Goal: Task Accomplishment & Management: Complete application form

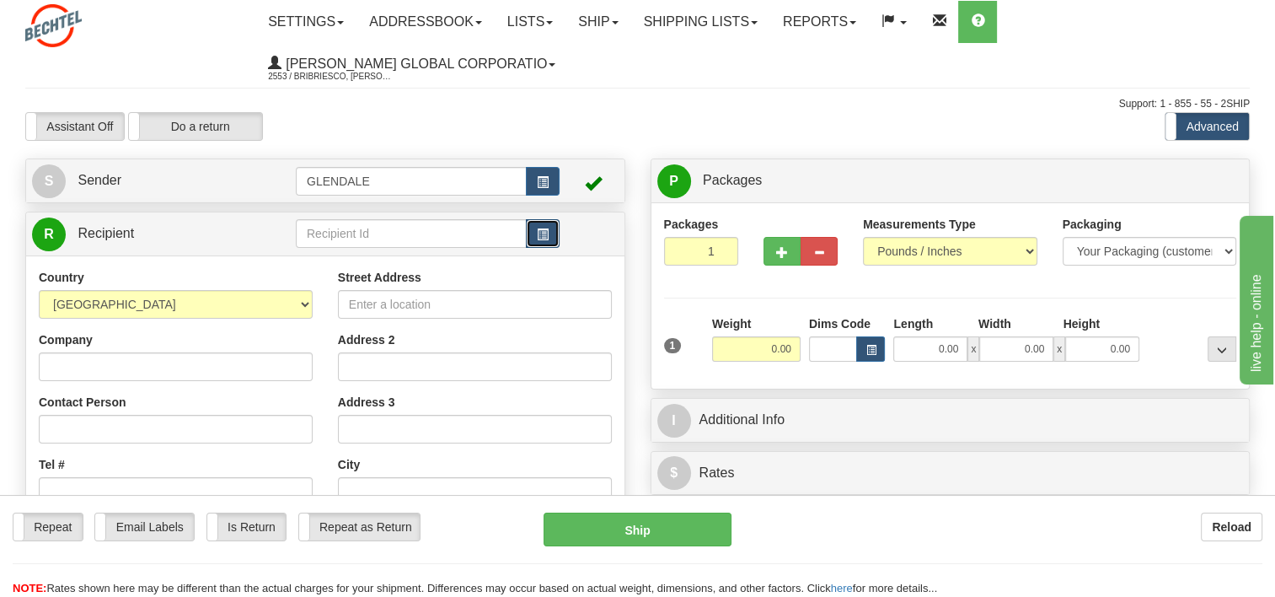
click at [533, 235] on button "button" at bounding box center [543, 233] width 34 height 29
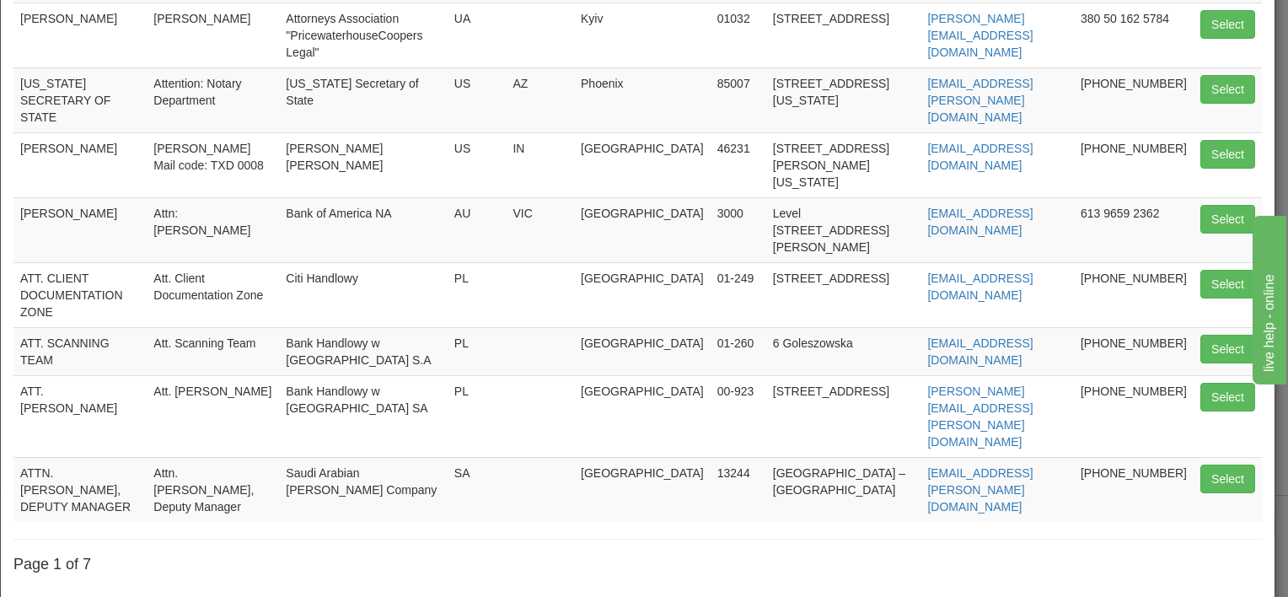
scroll to position [331, 0]
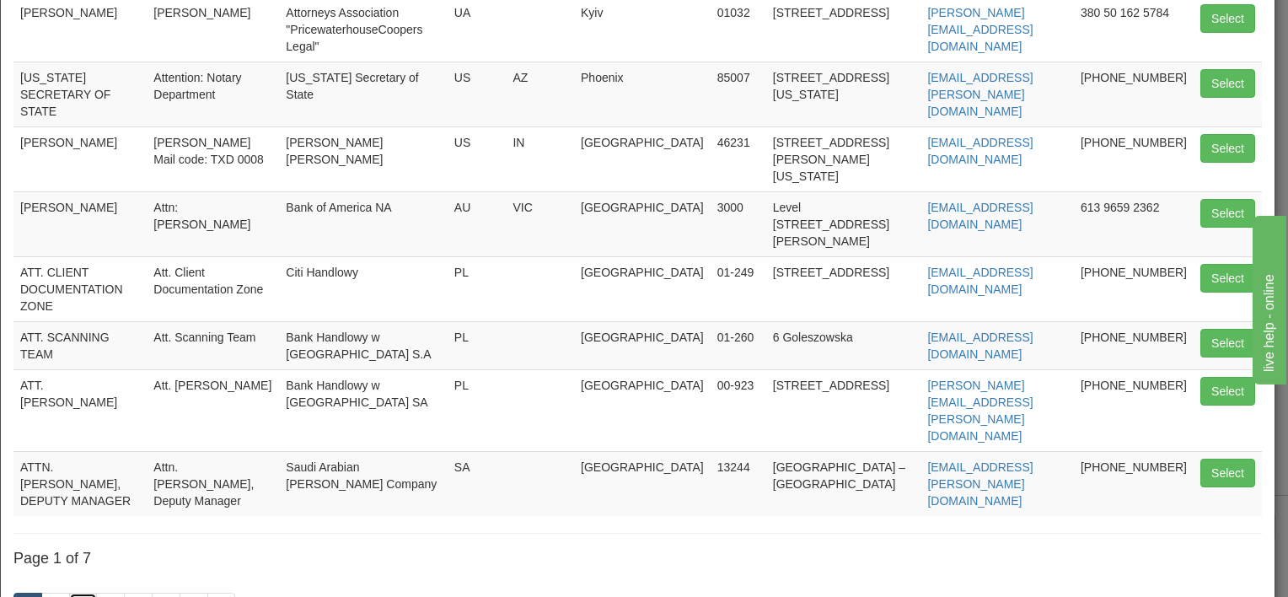
click at [87, 593] on link "3" at bounding box center [83, 607] width 29 height 29
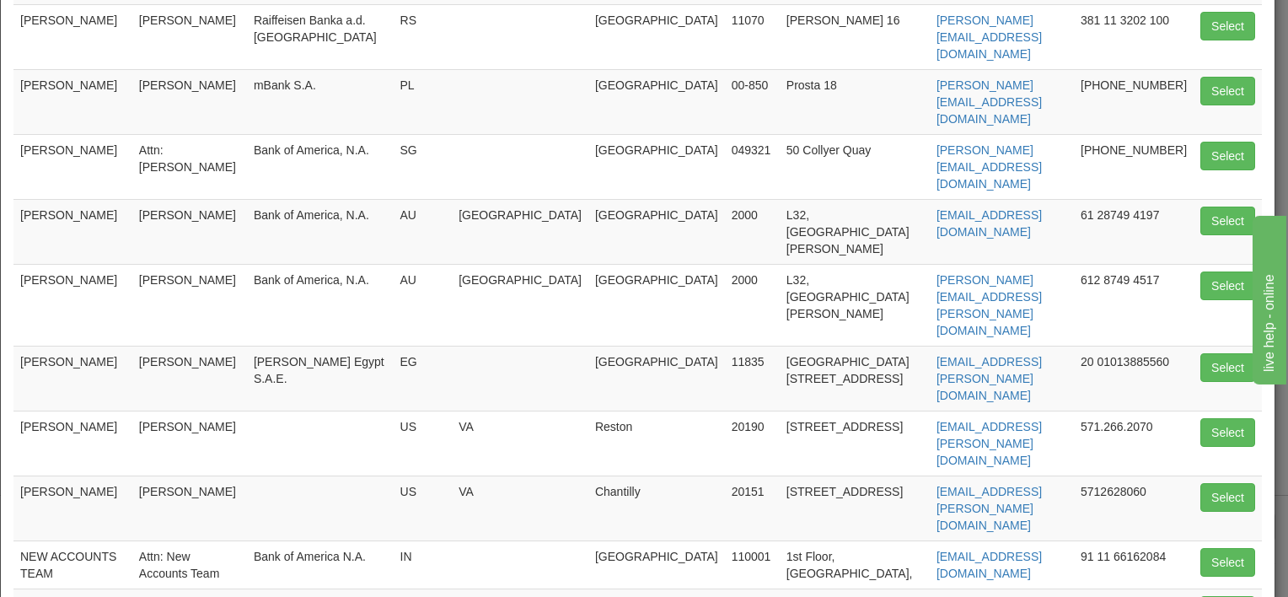
scroll to position [253, 0]
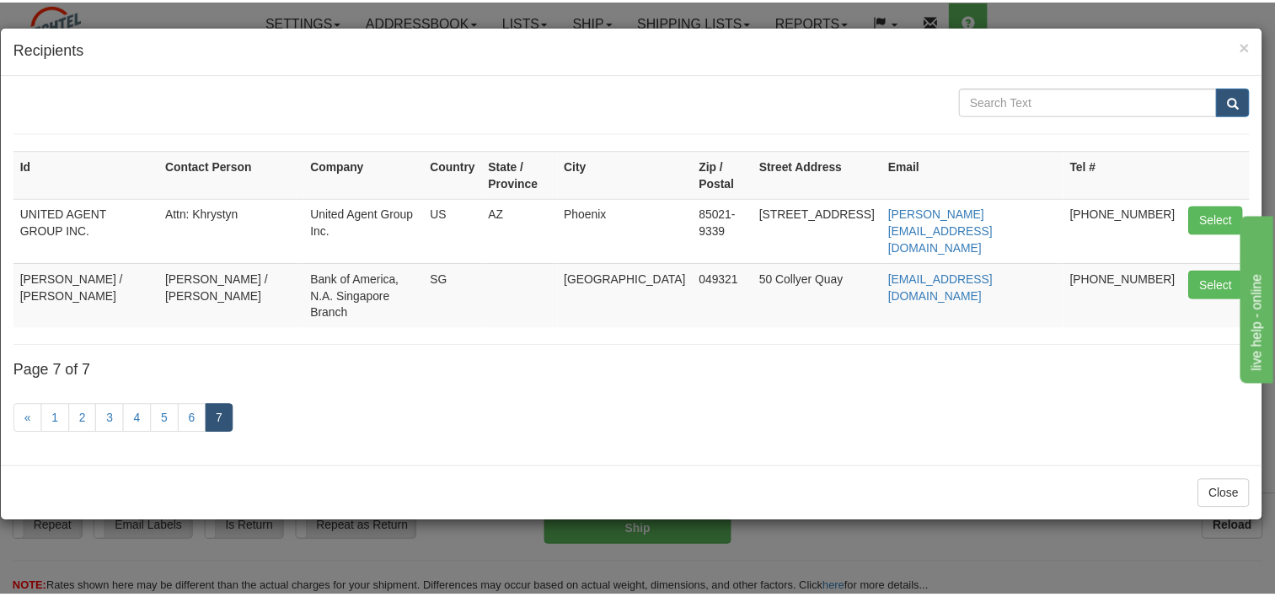
scroll to position [0, 0]
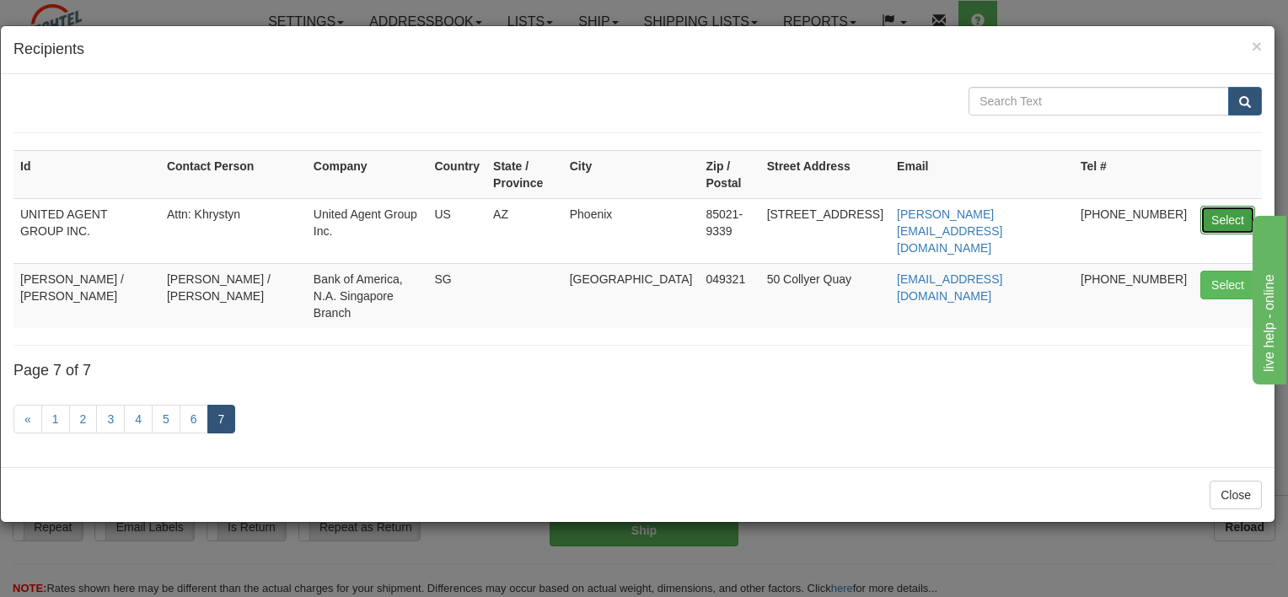
click at [1220, 211] on button "Select" at bounding box center [1227, 220] width 55 height 29
type input "UNITED AGENT GROUP INC."
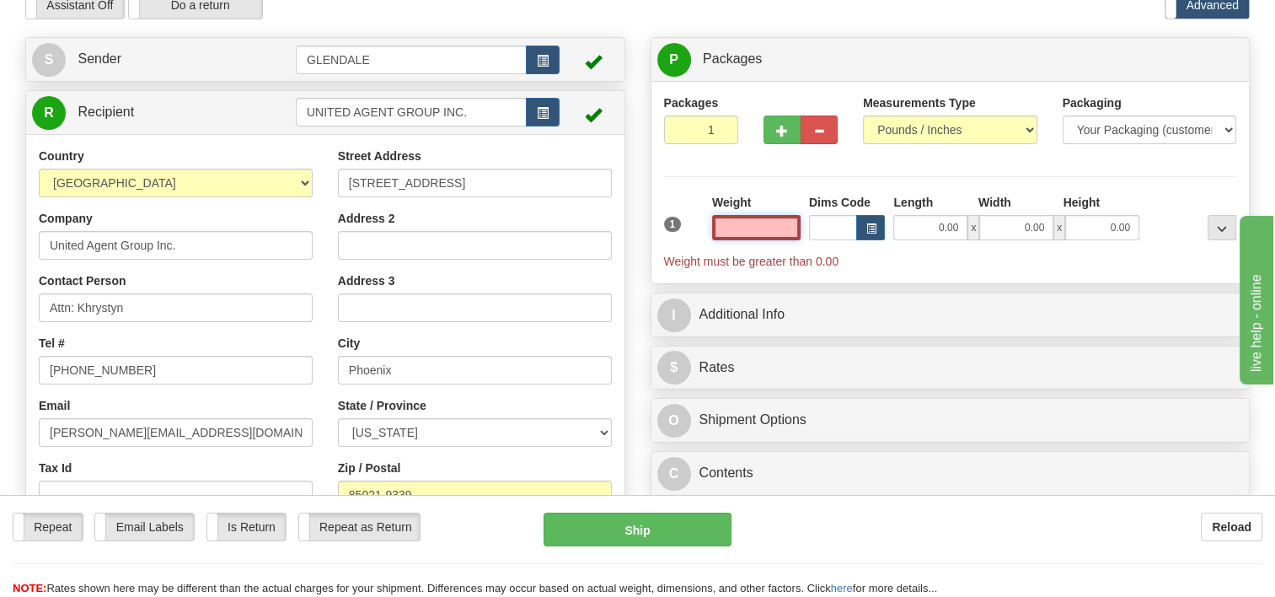
scroll to position [84, 0]
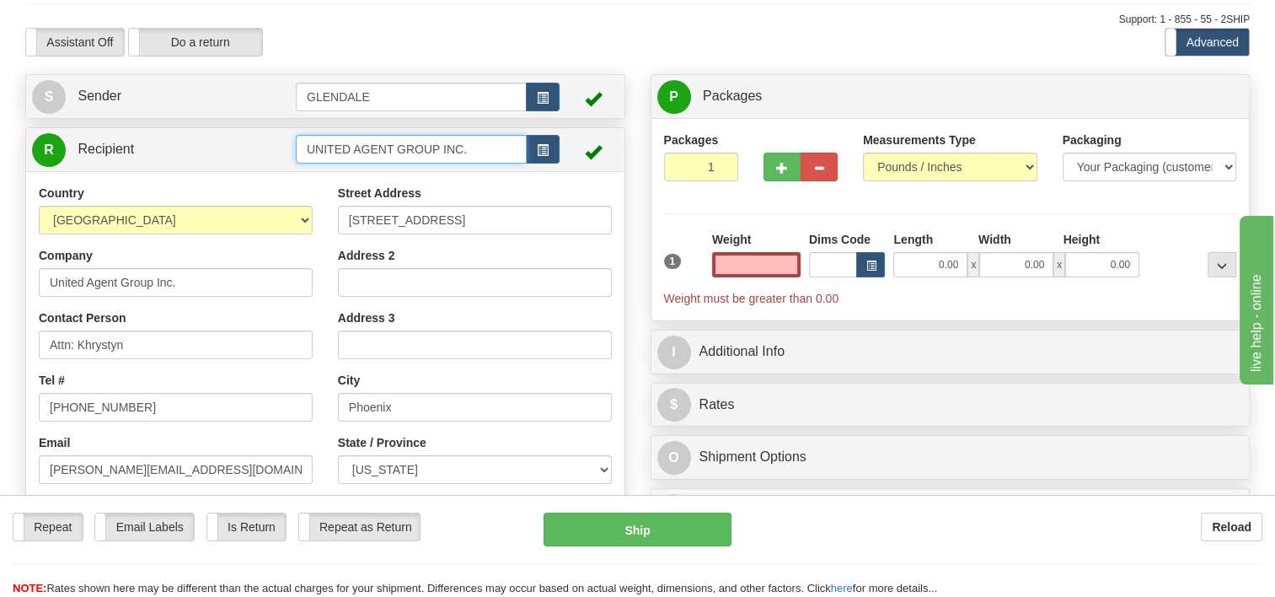
type input "0.00"
click at [307, 148] on input "UNITED AGENT GROUP INC." at bounding box center [411, 149] width 231 height 29
type input "[PERSON_NAME]/UNITED AGENT GROUP INC."
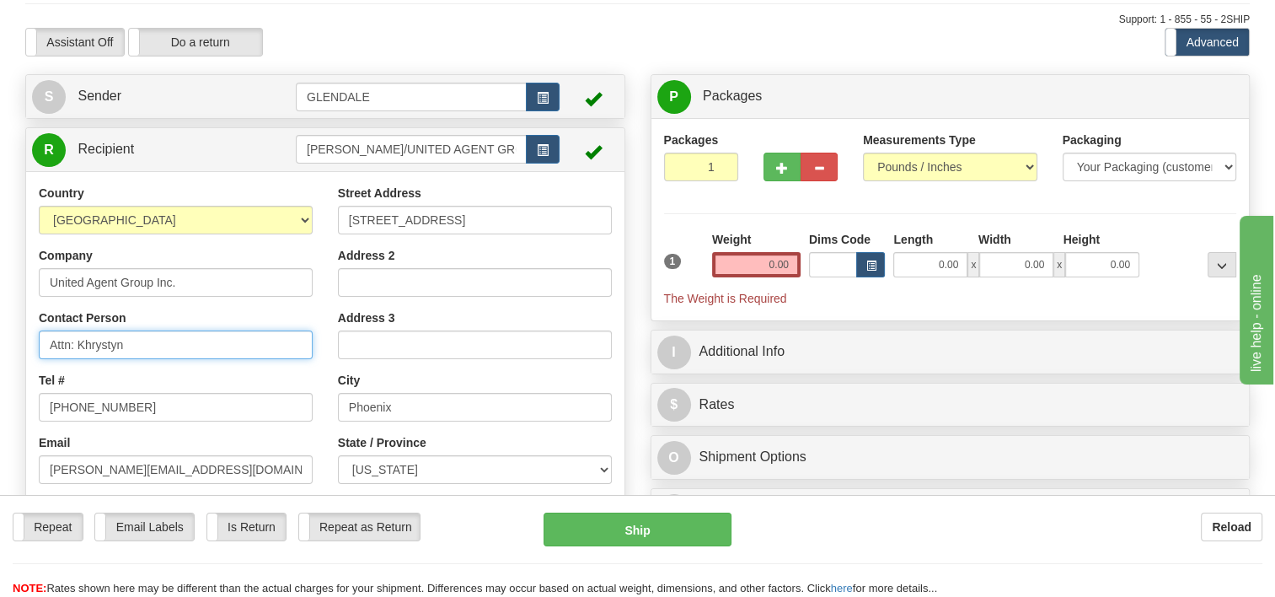
click at [91, 348] on input "Attn: Khrystyn" at bounding box center [176, 344] width 274 height 29
type input "Attn: [PERSON_NAME]"
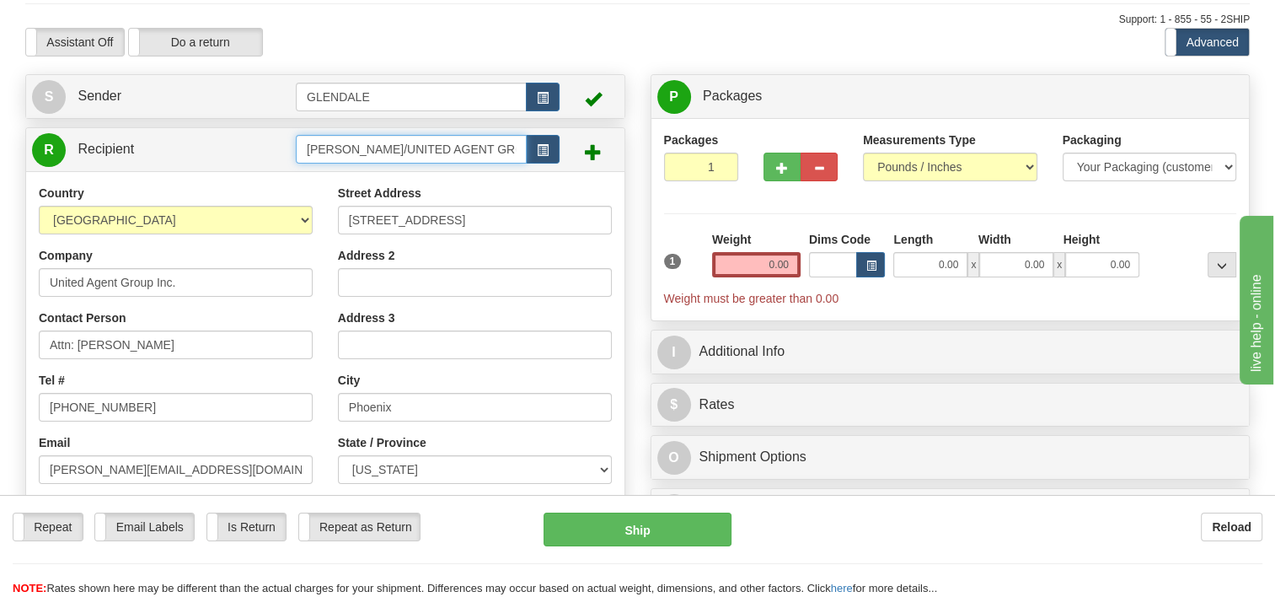
click at [361, 148] on input "[PERSON_NAME]/UNITED AGENT GROUP INC." at bounding box center [411, 149] width 231 height 29
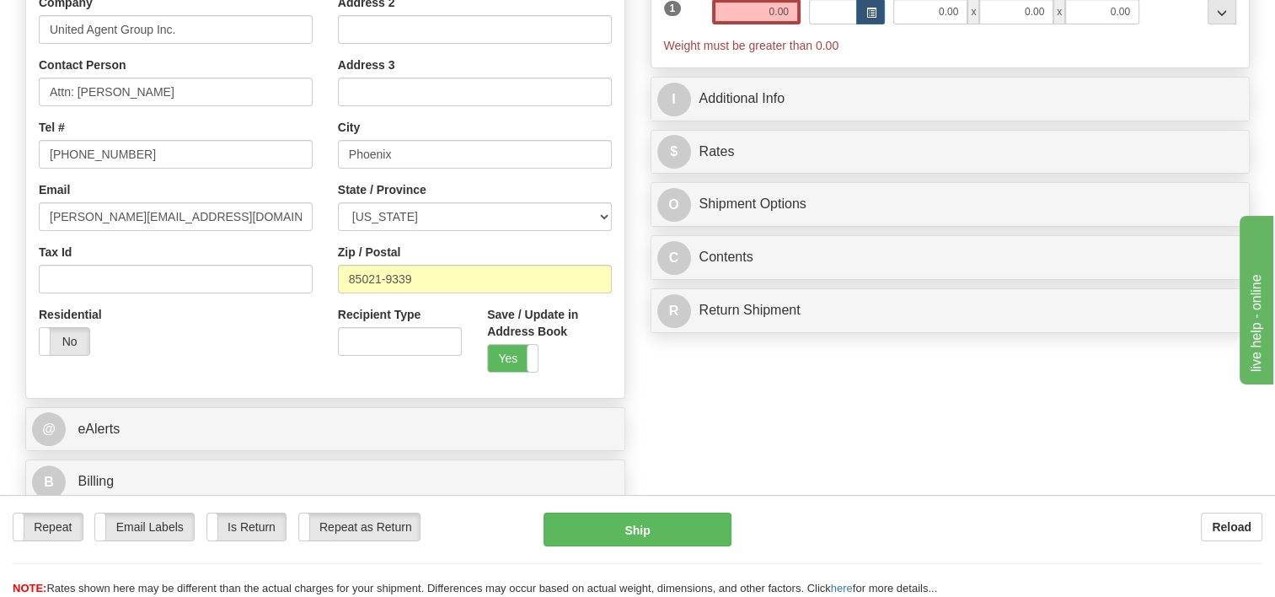
scroll to position [421, 0]
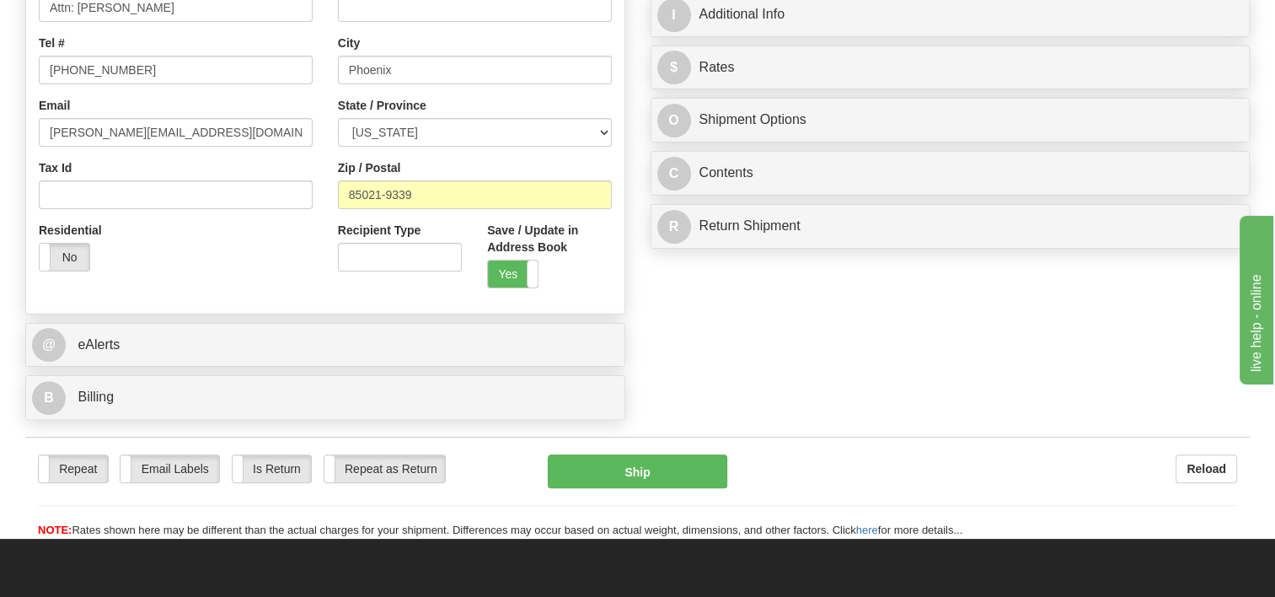
type input "[PERSON_NAME] / UNITED AGENT GROUP INC."
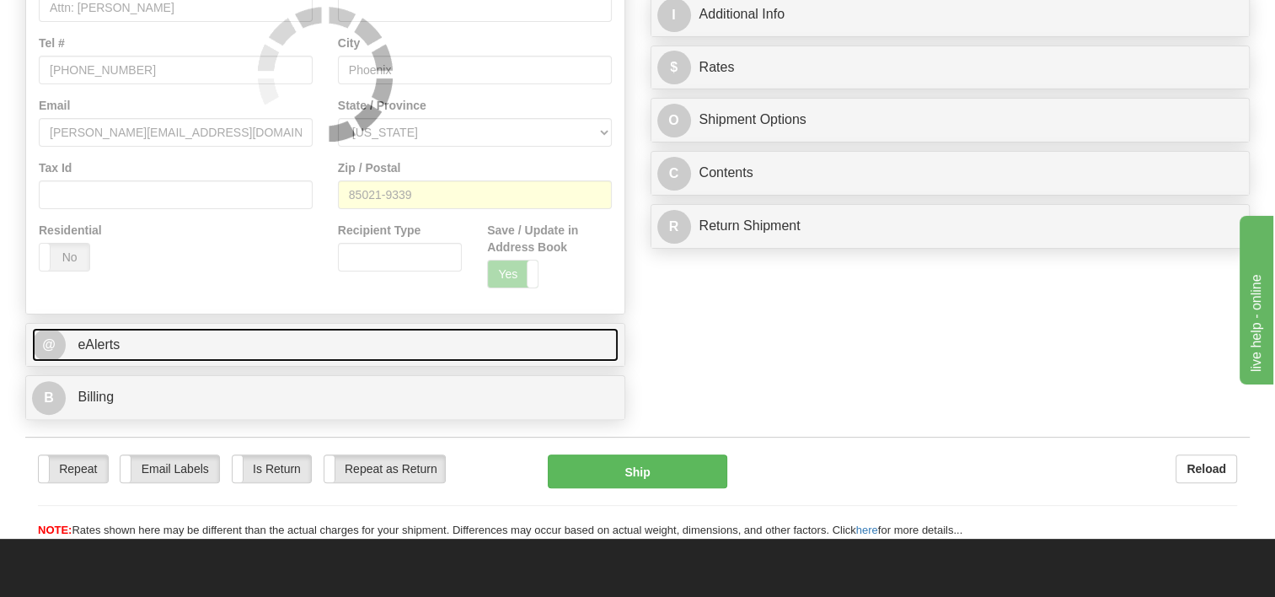
click at [47, 351] on span "@" at bounding box center [49, 345] width 34 height 34
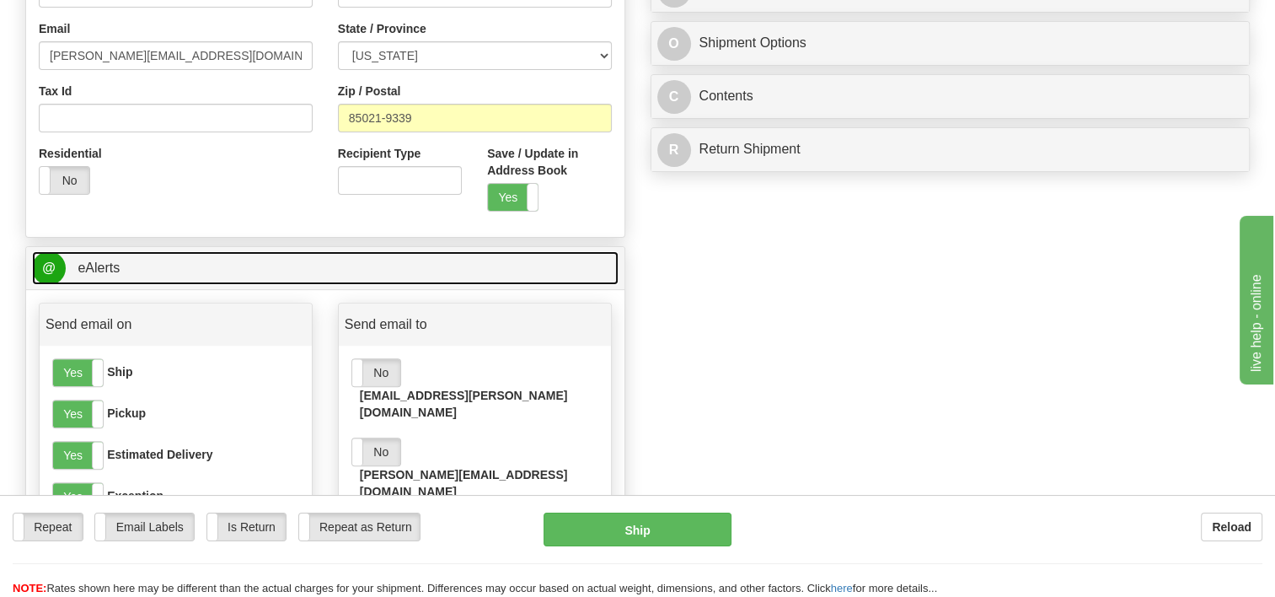
scroll to position [590, 0]
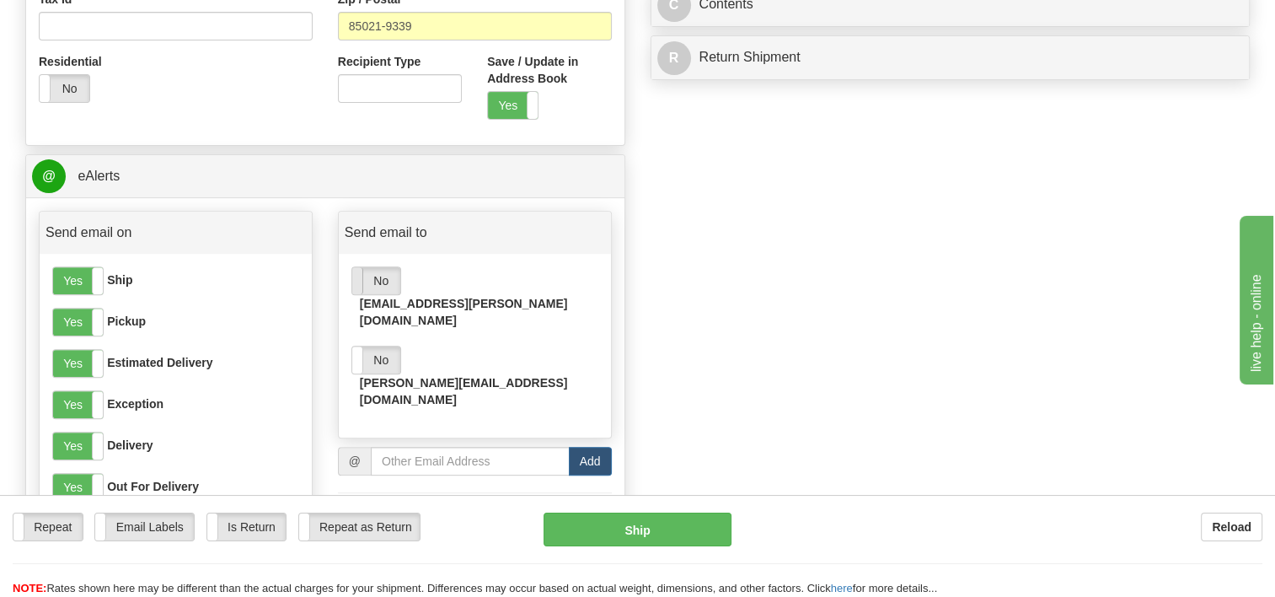
click at [354, 281] on span at bounding box center [352, 280] width 22 height 27
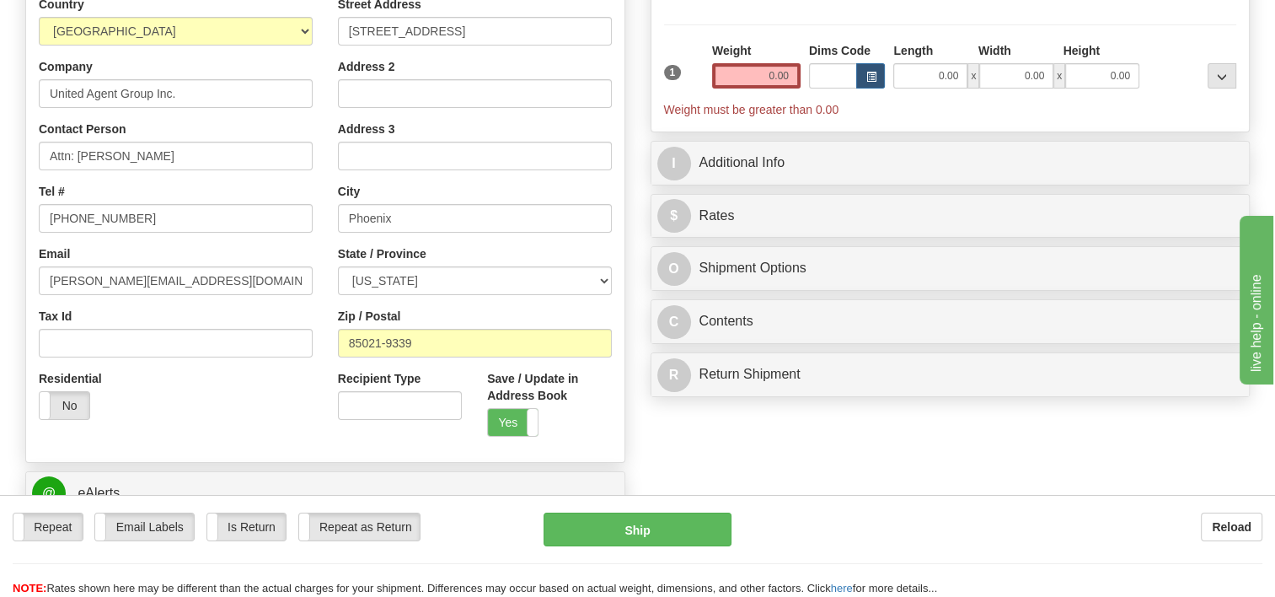
scroll to position [84, 0]
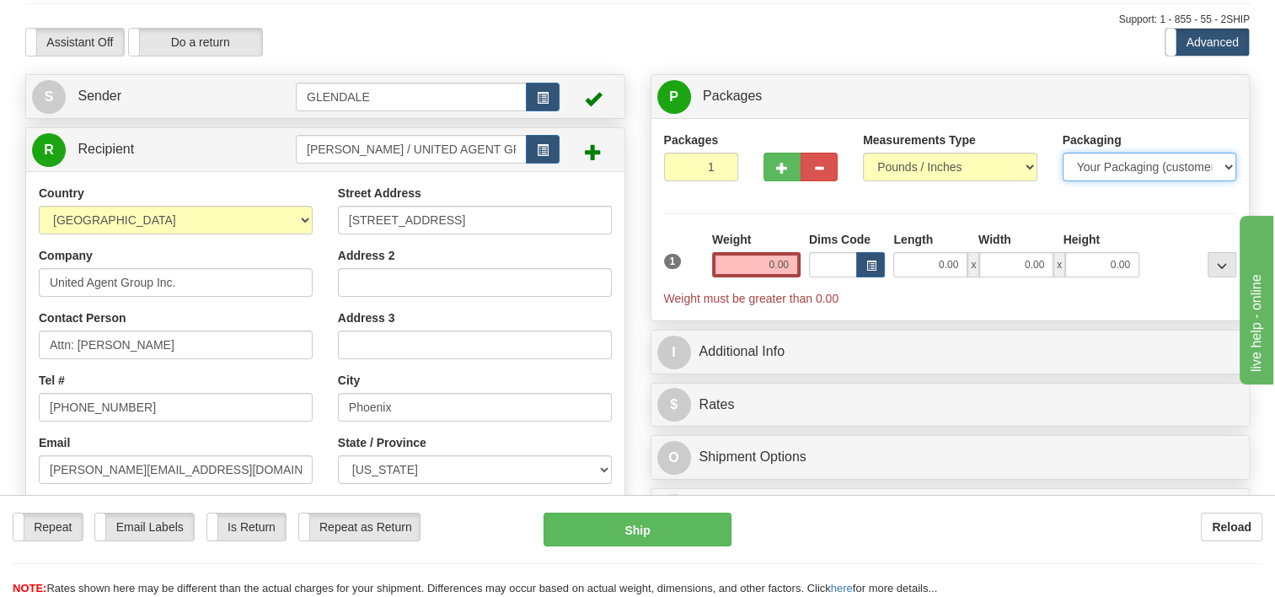
click at [1189, 171] on select "Your Packaging (customer supplied) Envelope (carrier supplied) Pack (carrier su…" at bounding box center [1150, 167] width 174 height 29
select select "2"
click at [1063, 153] on select "Your Packaging (customer supplied) Envelope (carrier supplied) Pack (carrier su…" at bounding box center [1150, 167] width 174 height 29
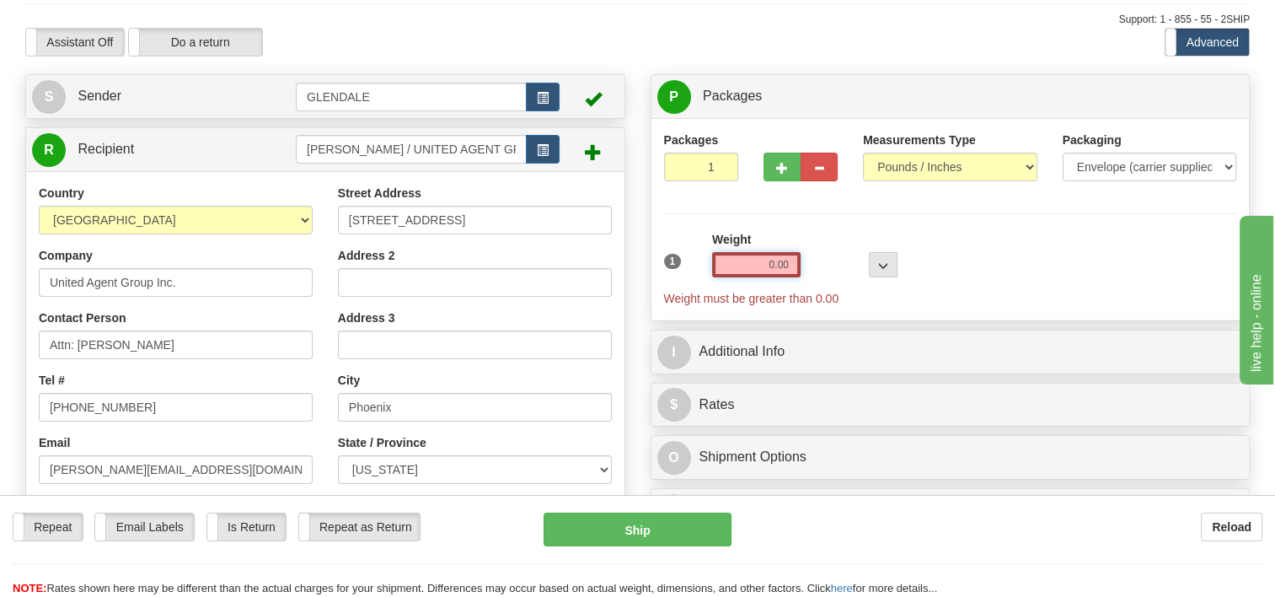
drag, startPoint x: 749, startPoint y: 265, endPoint x: 933, endPoint y: 244, distance: 185.7
click at [933, 244] on div "1 Weight 0.00 Dims Code 0 x" at bounding box center [951, 269] width 582 height 76
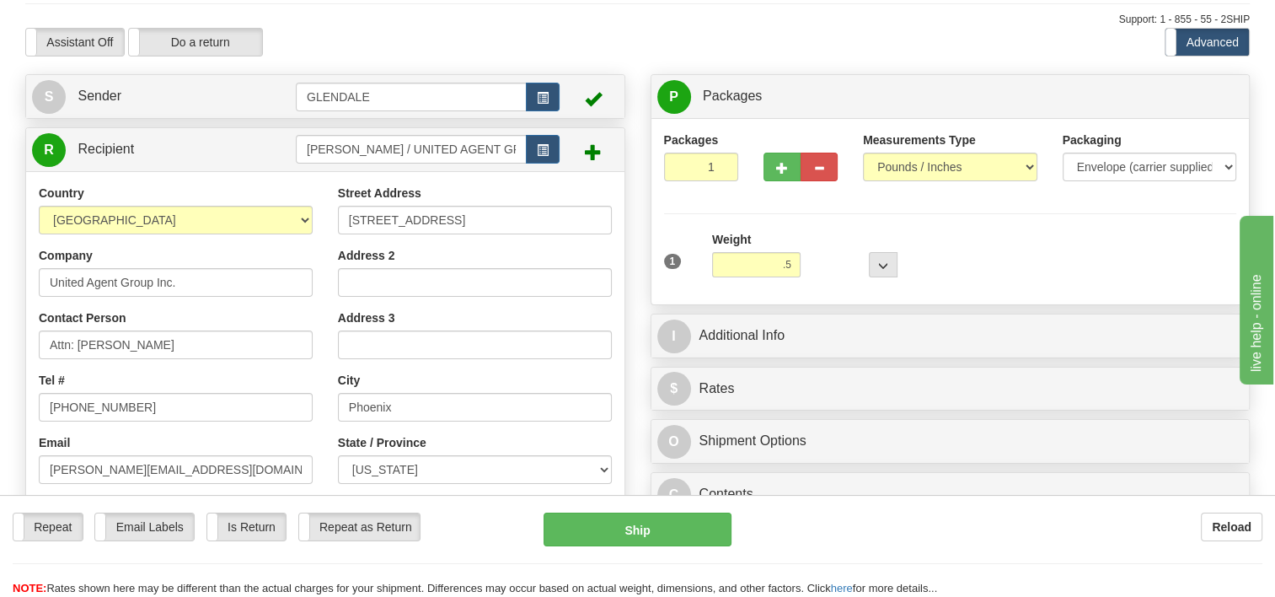
type input "0.50"
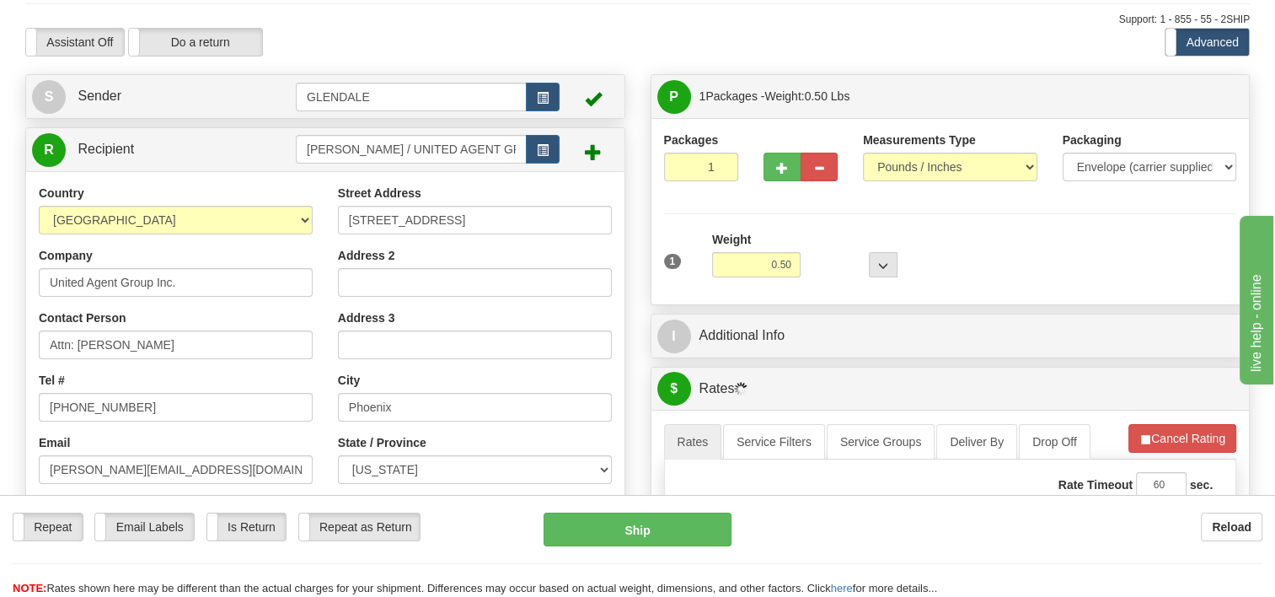
click at [933, 244] on div "1 Weight 0.50 Dims Code 0 x" at bounding box center [951, 261] width 582 height 60
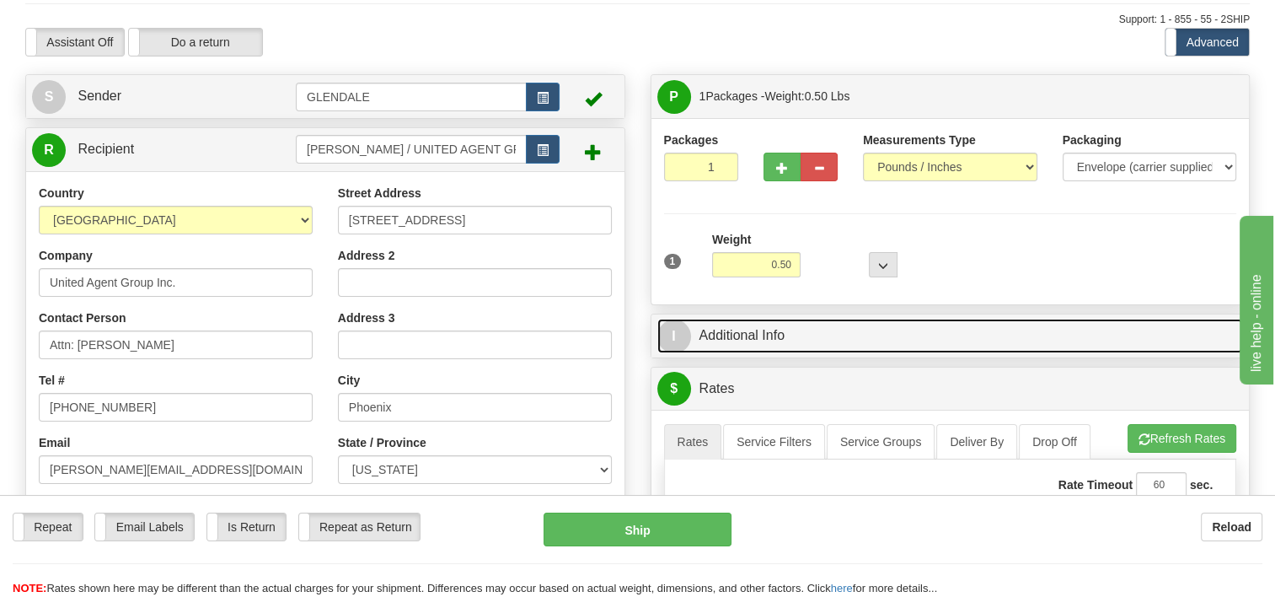
click at [745, 330] on link "I Additional Info" at bounding box center [951, 336] width 587 height 35
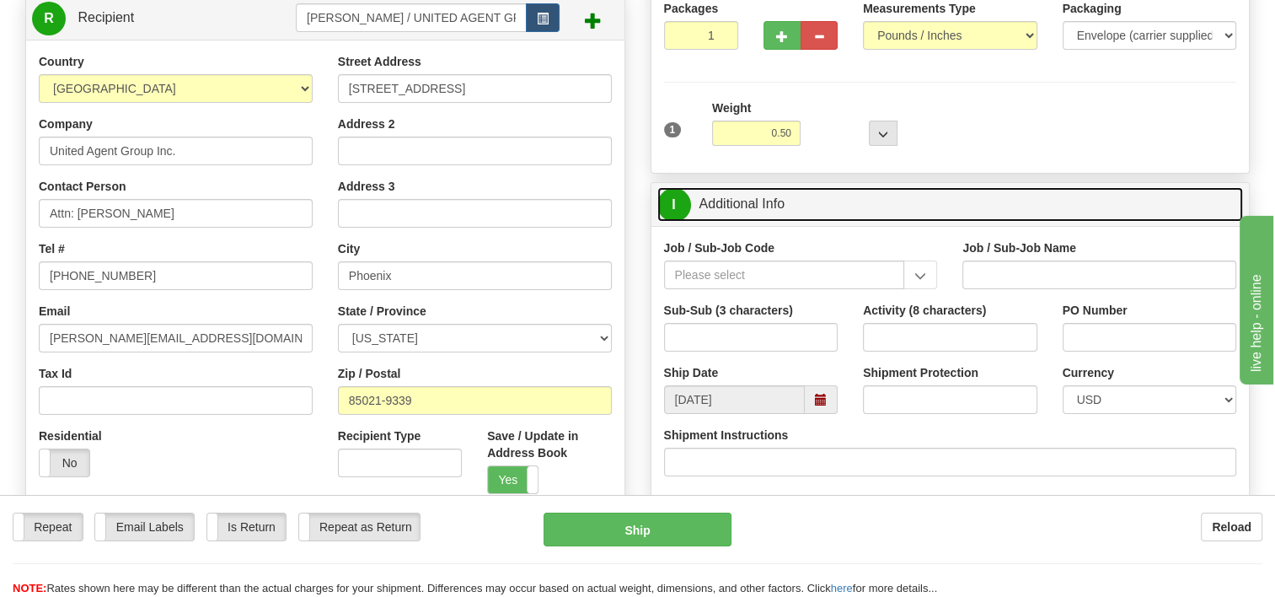
scroll to position [253, 0]
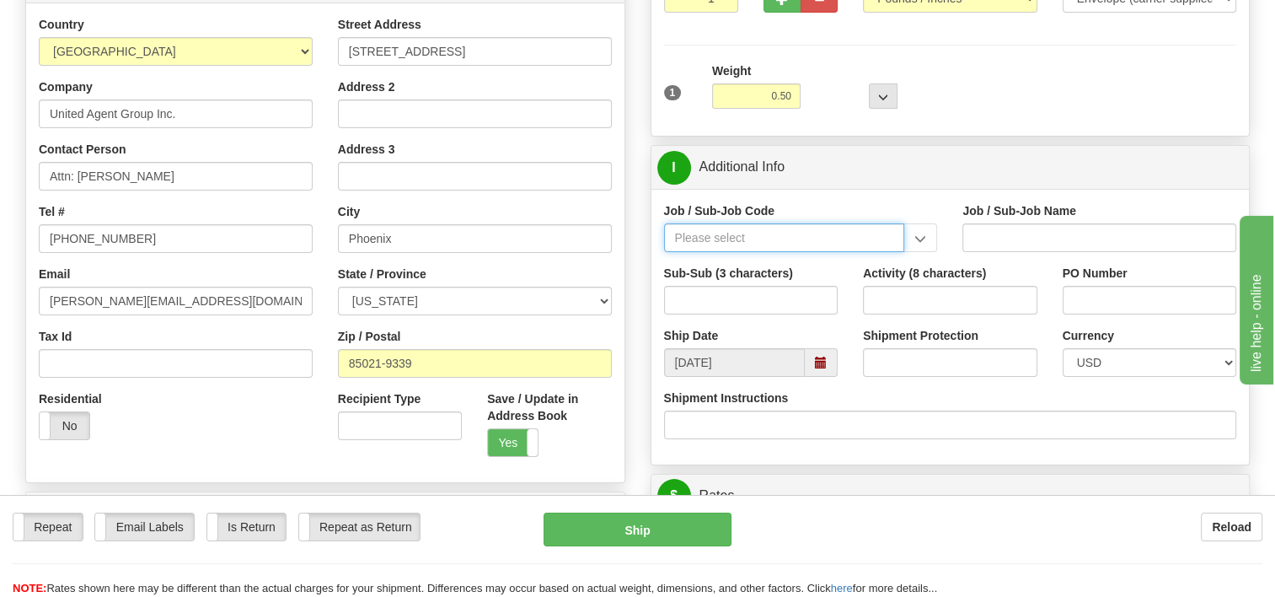
click at [806, 239] on input "Job / Sub-Job Code" at bounding box center [784, 237] width 241 height 29
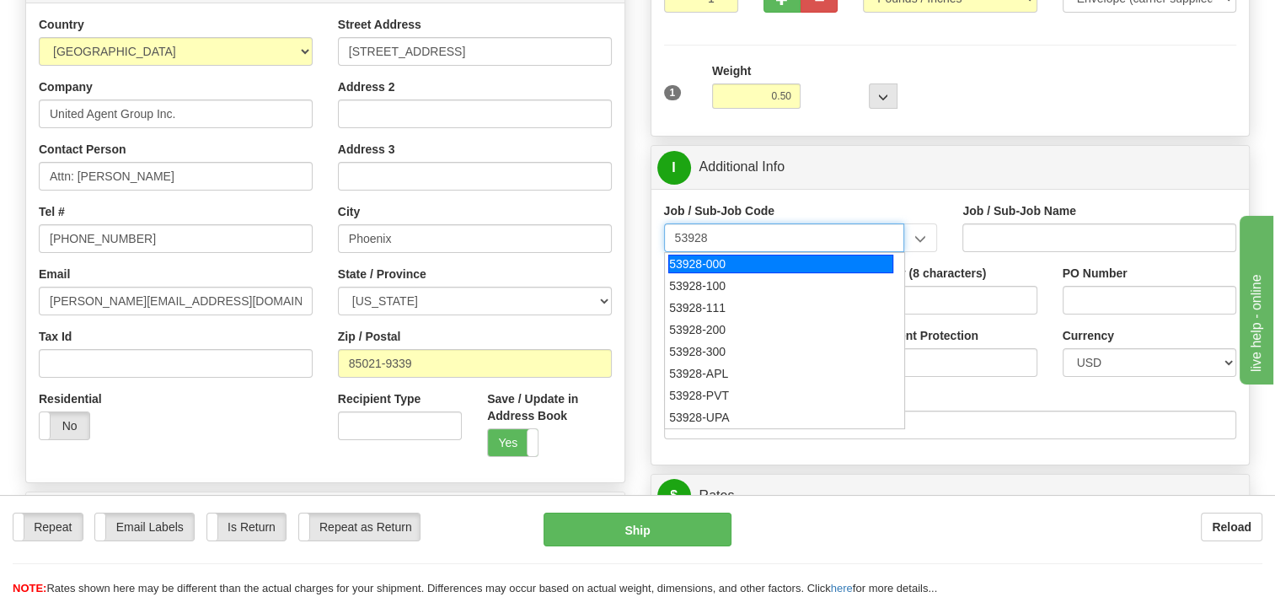
click at [713, 257] on div "53928-000" at bounding box center [780, 264] width 225 height 19
type input "53928-000"
type input "TREASURY-BCMC - TREASURY-BCMC"
type input "53928-000"
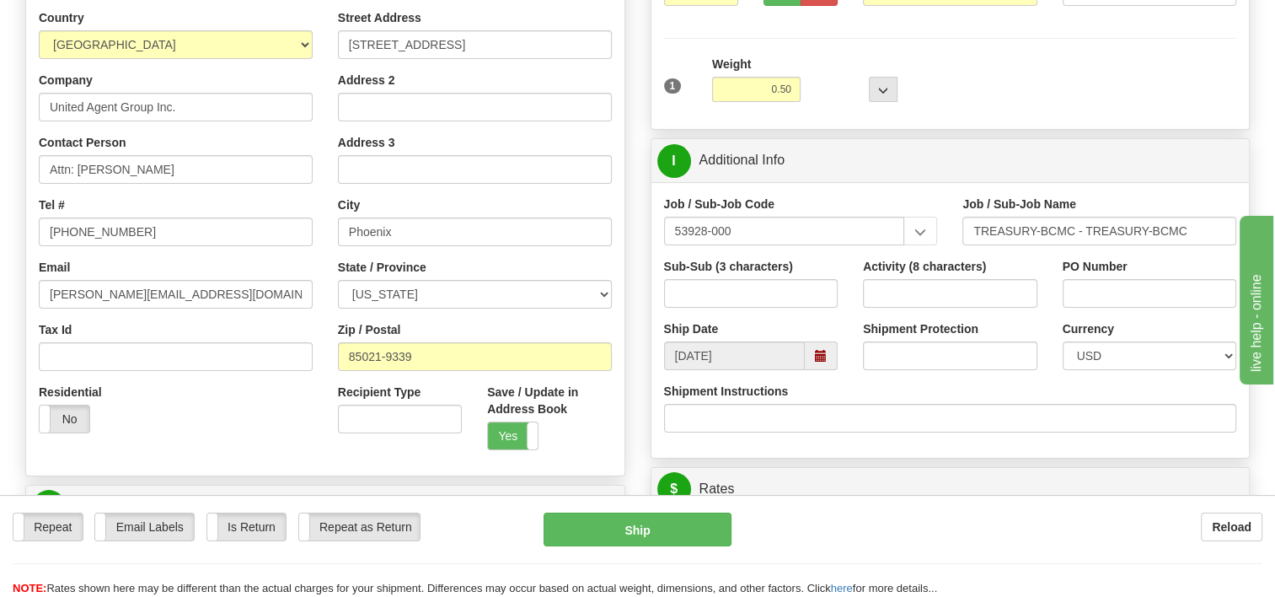
scroll to position [337, 0]
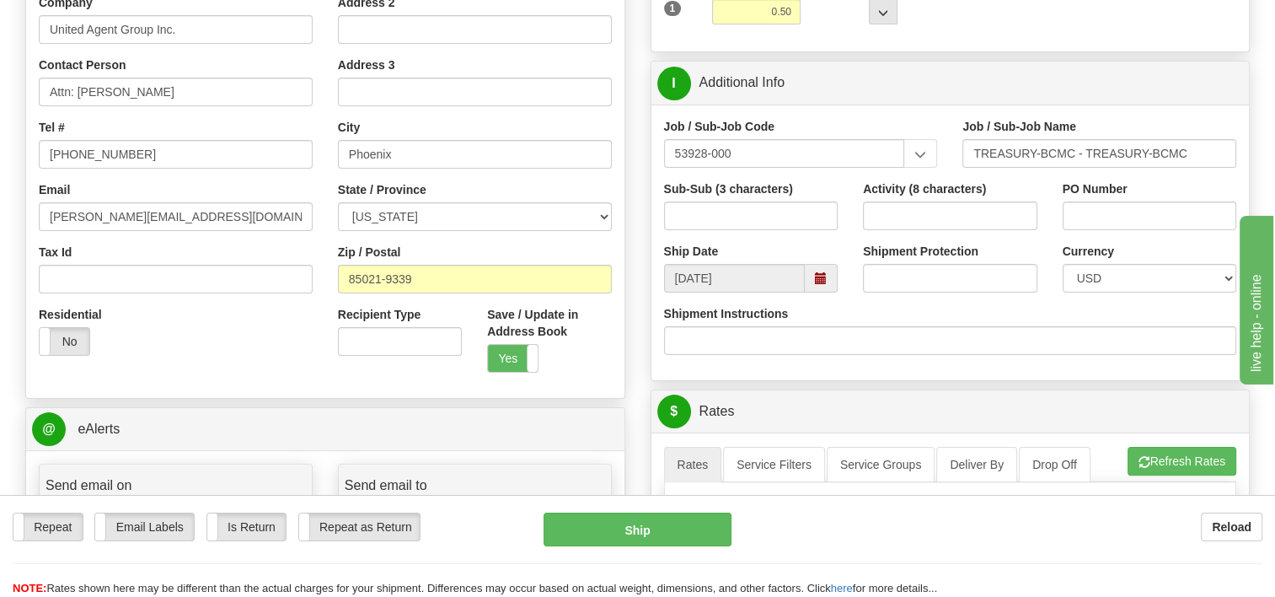
click at [820, 273] on span at bounding box center [821, 278] width 12 height 12
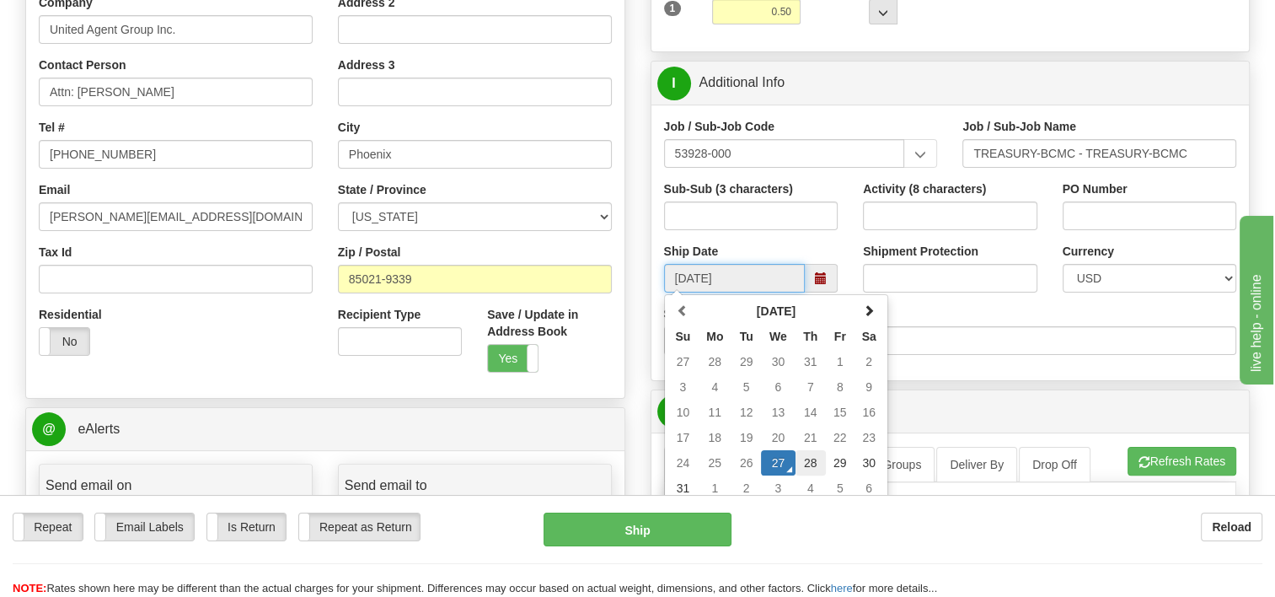
click at [813, 460] on td "28" at bounding box center [811, 462] width 30 height 25
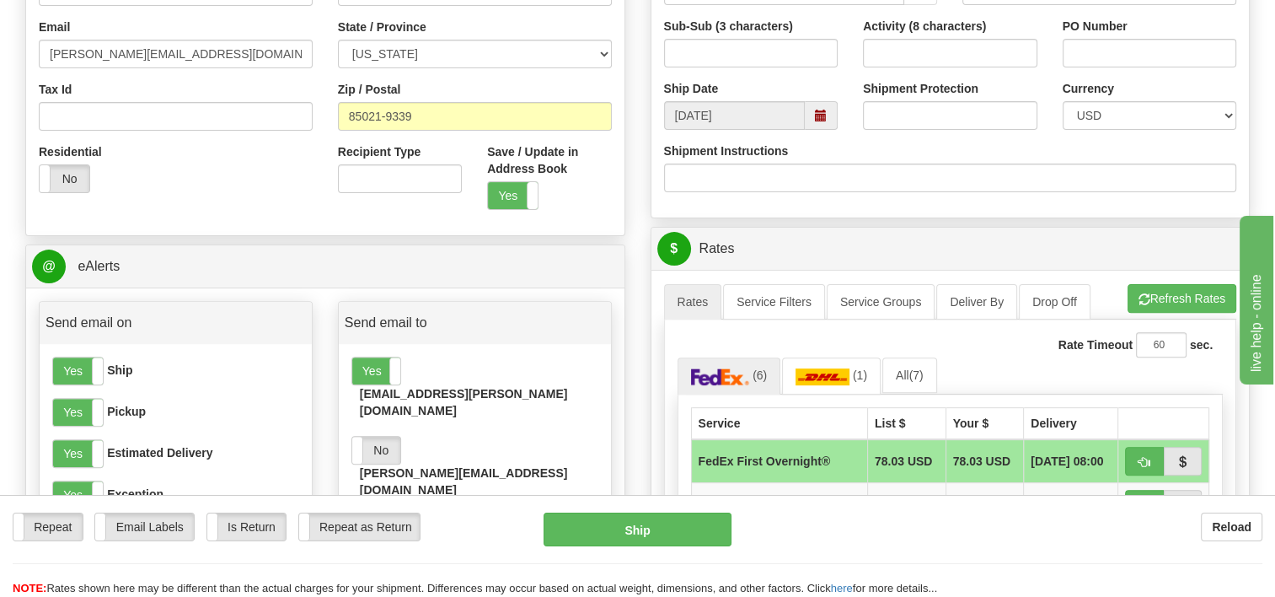
scroll to position [506, 0]
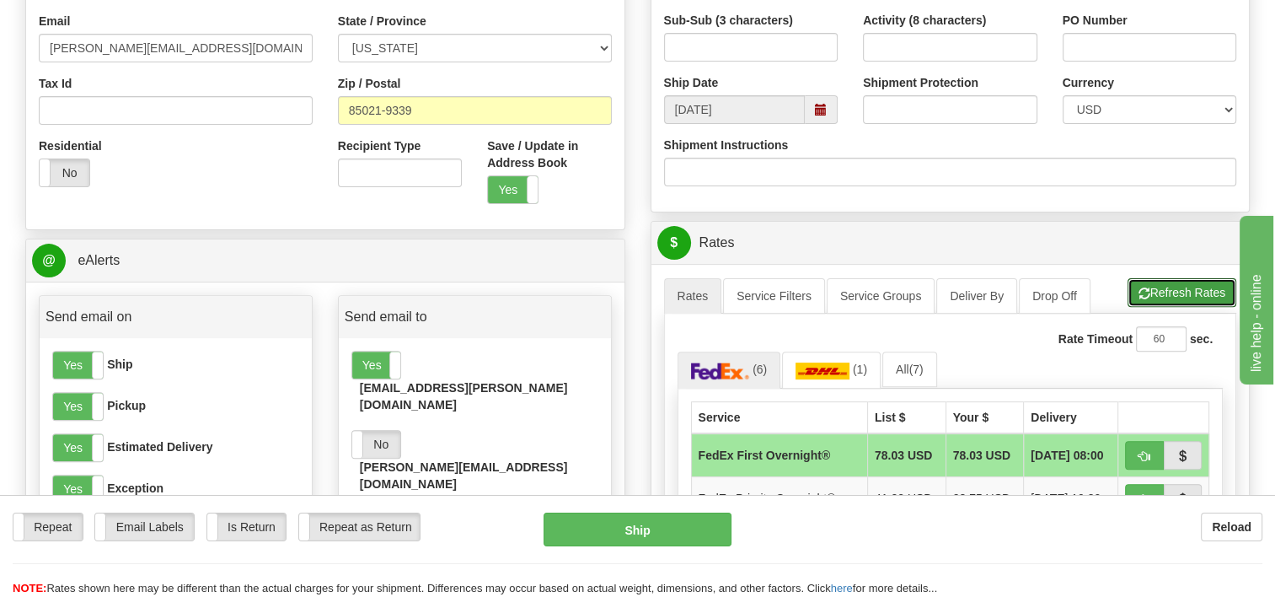
click at [1163, 296] on button "Refresh Rates" at bounding box center [1182, 292] width 109 height 29
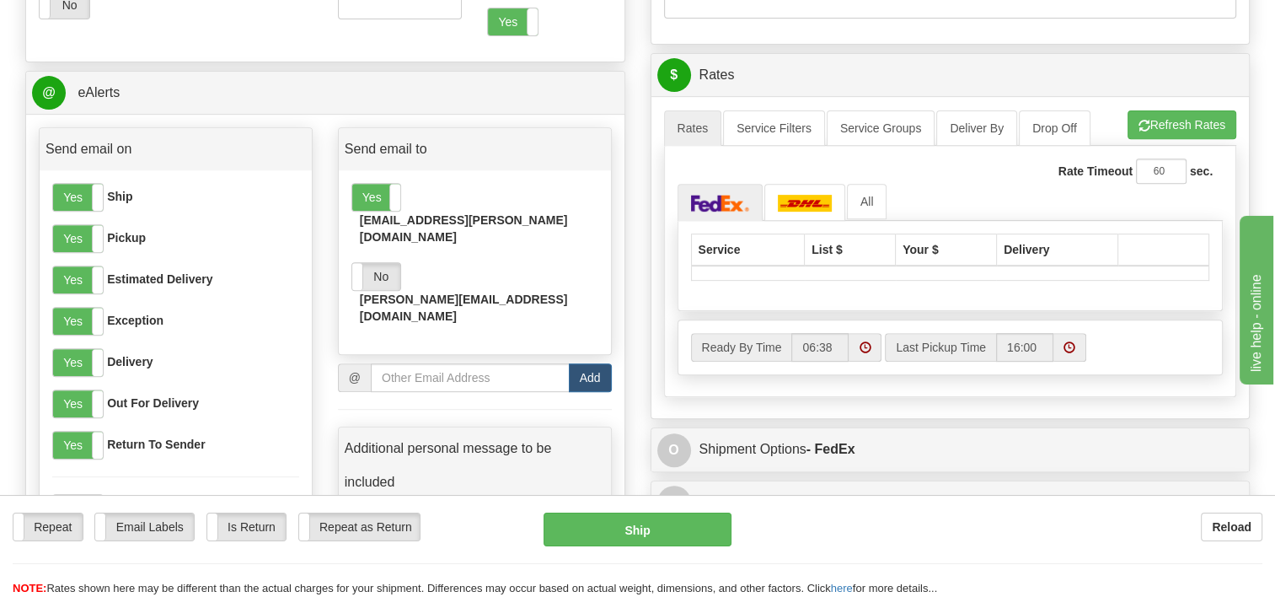
scroll to position [674, 0]
click at [725, 199] on img at bounding box center [720, 202] width 59 height 17
click at [796, 198] on img at bounding box center [805, 202] width 54 height 17
click at [723, 206] on img at bounding box center [720, 202] width 59 height 17
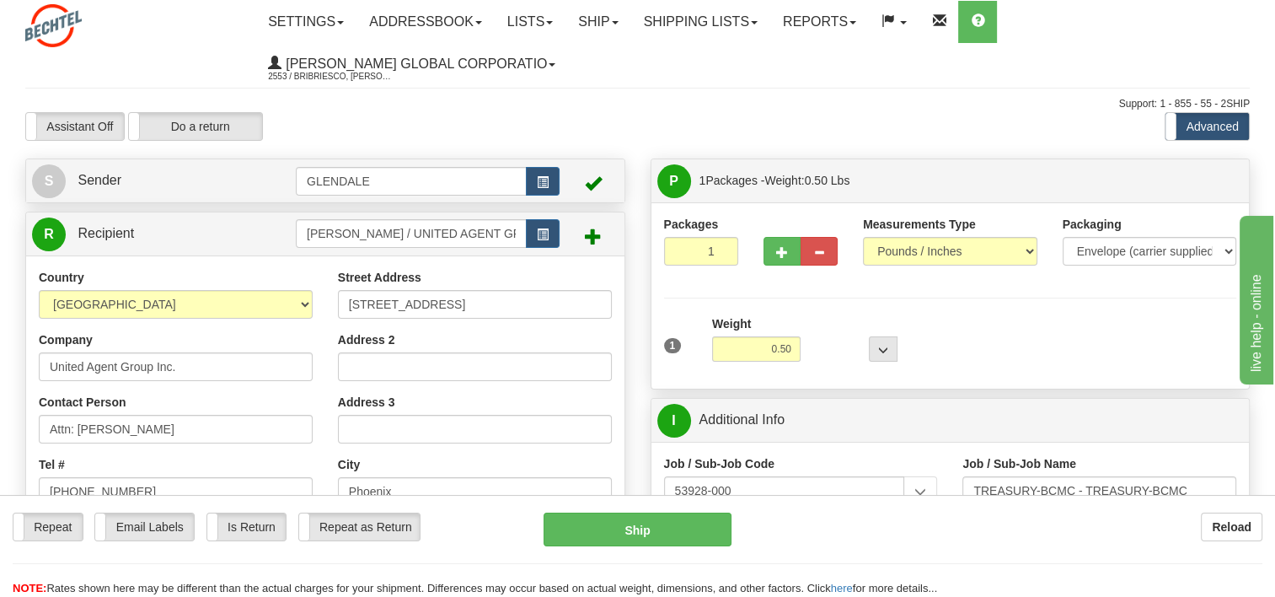
scroll to position [0, 0]
click at [803, 291] on div "Packages 1 1 Measurements Type" at bounding box center [950, 296] width 573 height 160
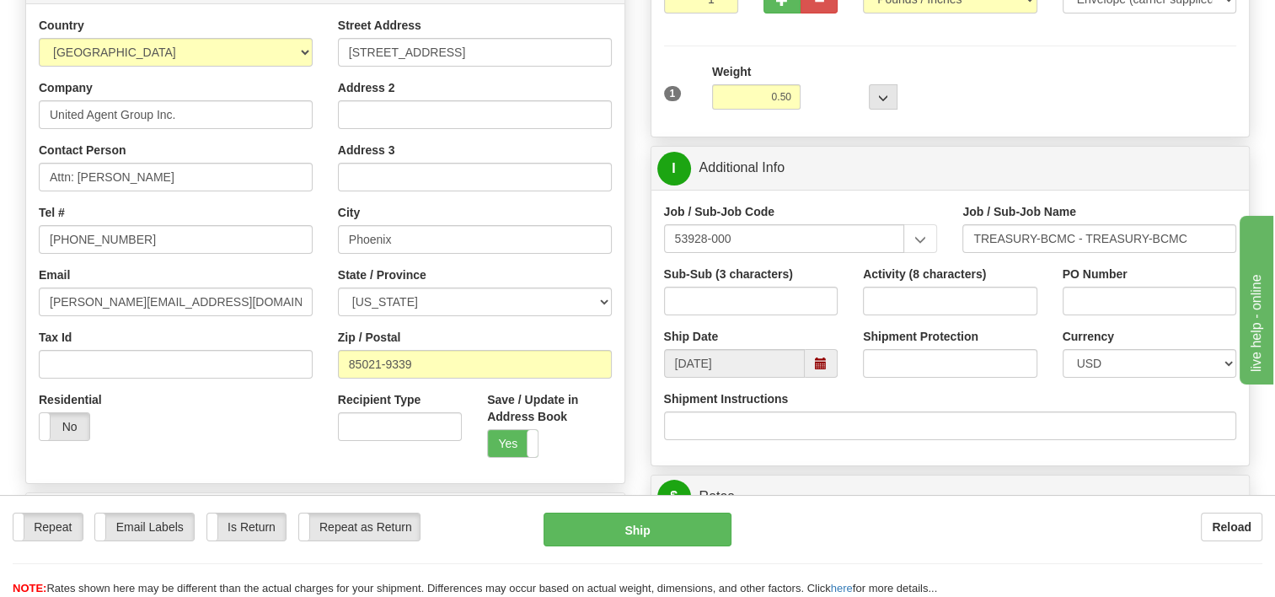
scroll to position [253, 0]
click at [821, 354] on span at bounding box center [821, 362] width 33 height 29
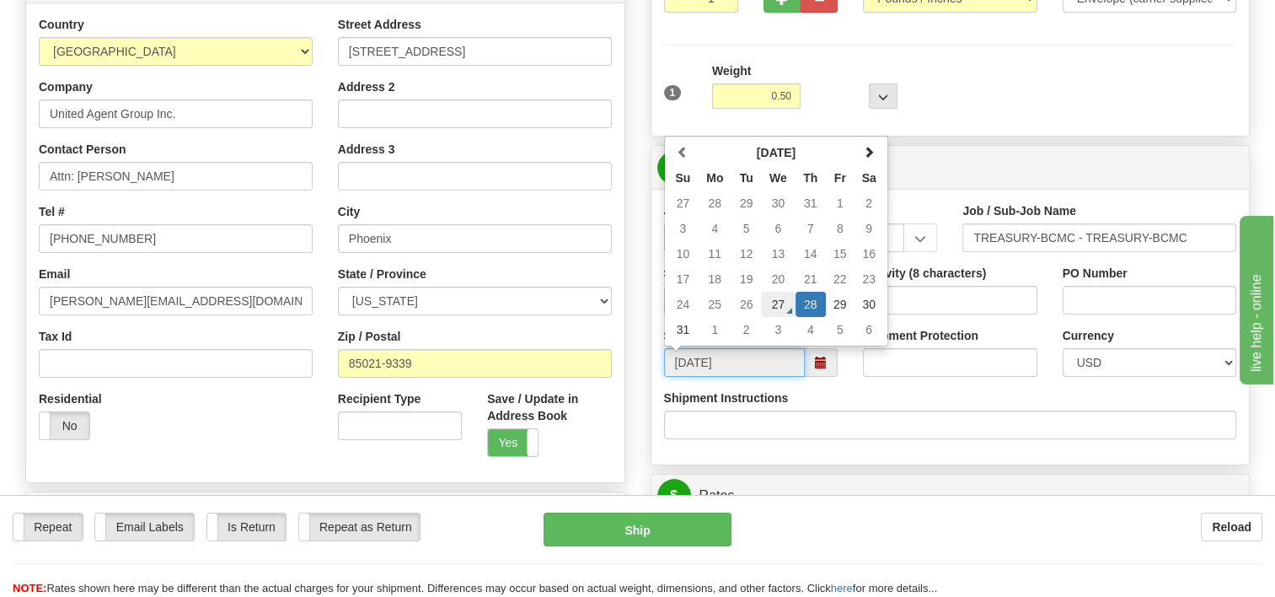
click at [778, 302] on td "27" at bounding box center [778, 304] width 35 height 25
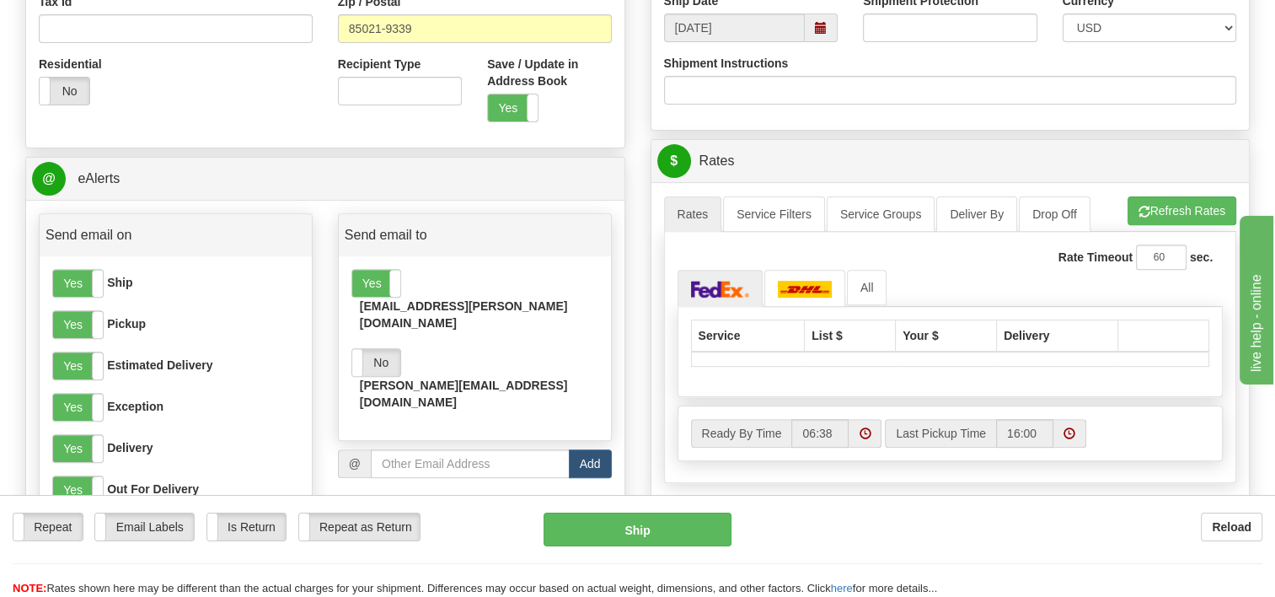
scroll to position [590, 0]
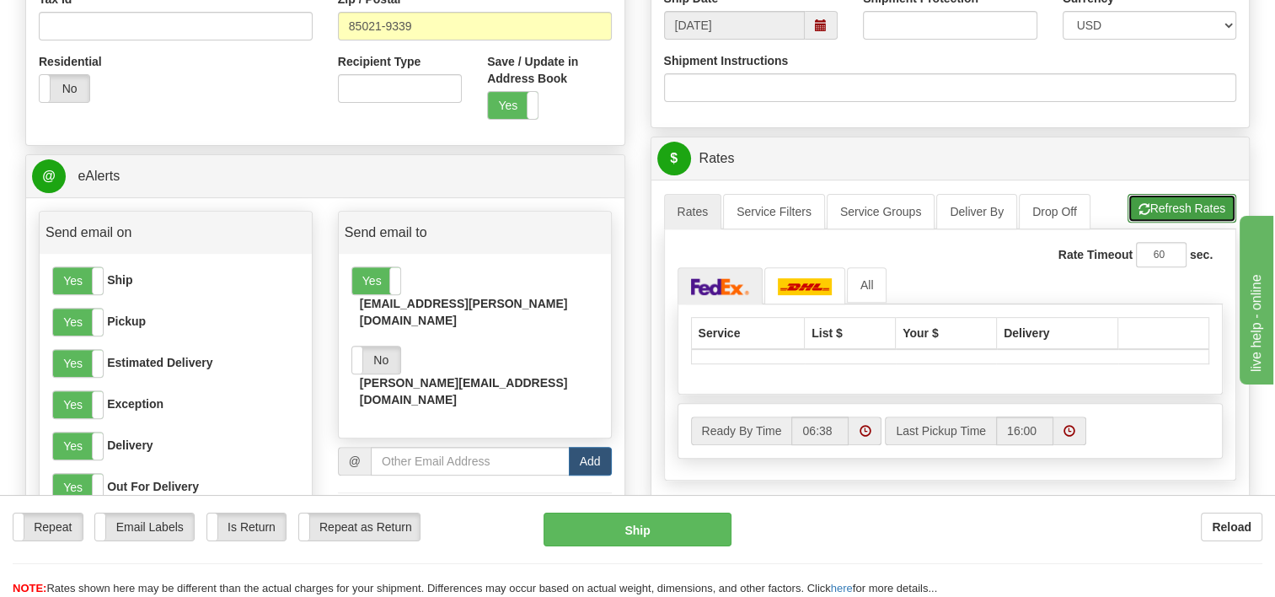
click at [1153, 209] on button "Refresh Rates" at bounding box center [1182, 208] width 109 height 29
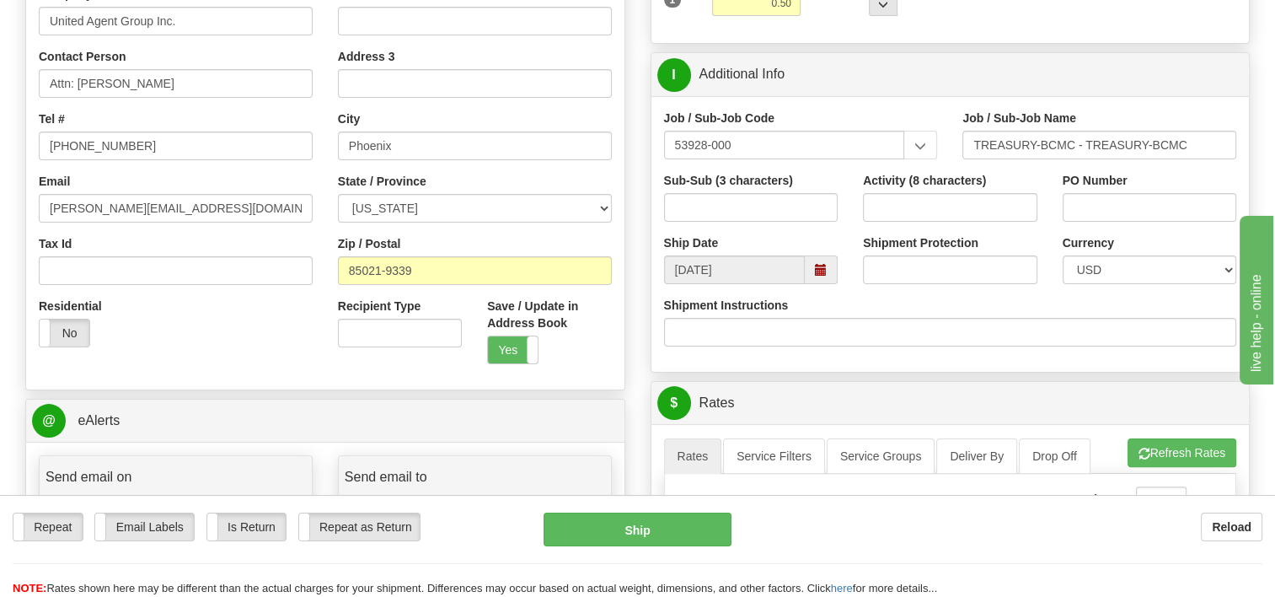
scroll to position [337, 0]
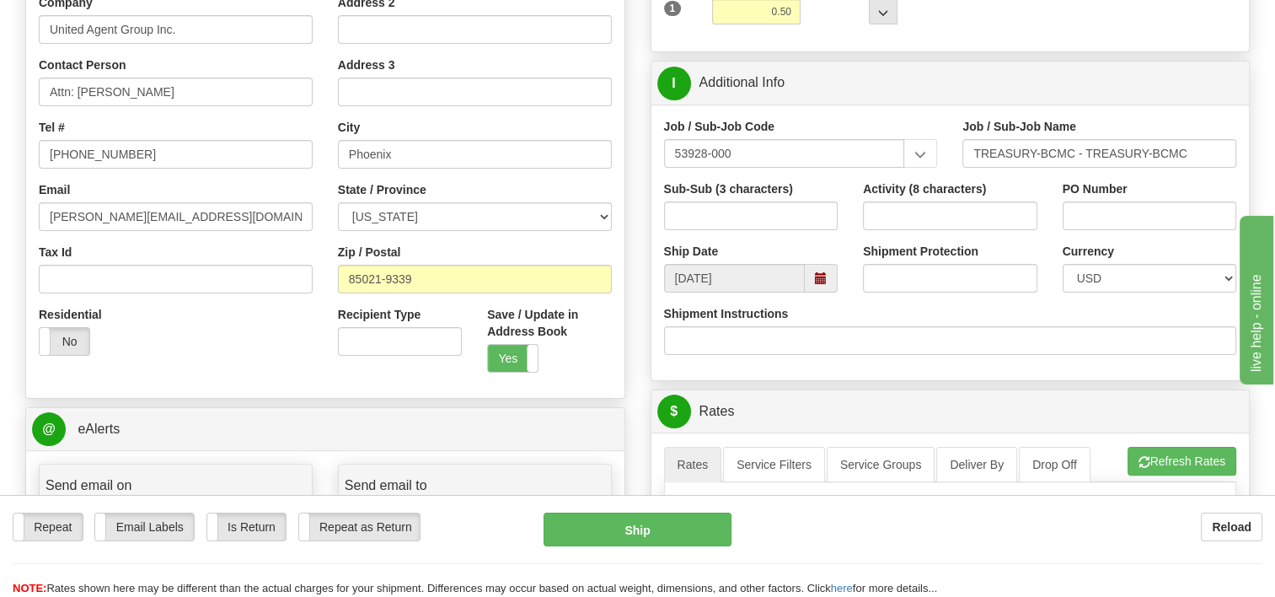
click at [822, 281] on span at bounding box center [821, 278] width 12 height 12
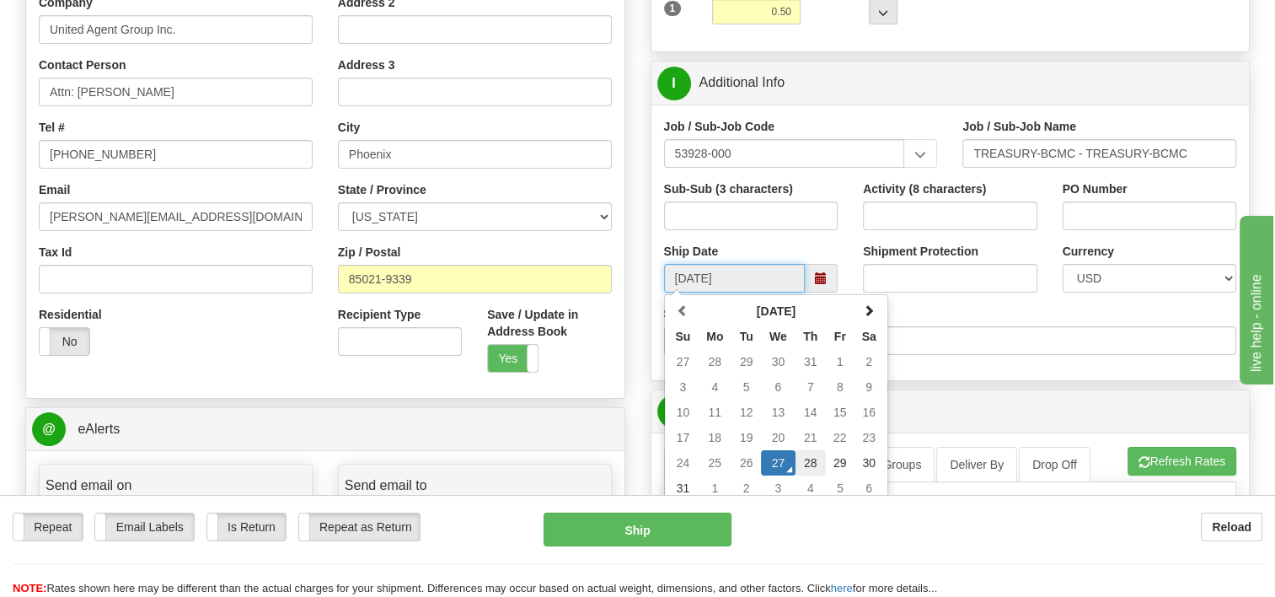
click at [813, 456] on td "28" at bounding box center [811, 462] width 30 height 25
type input "[DATE]"
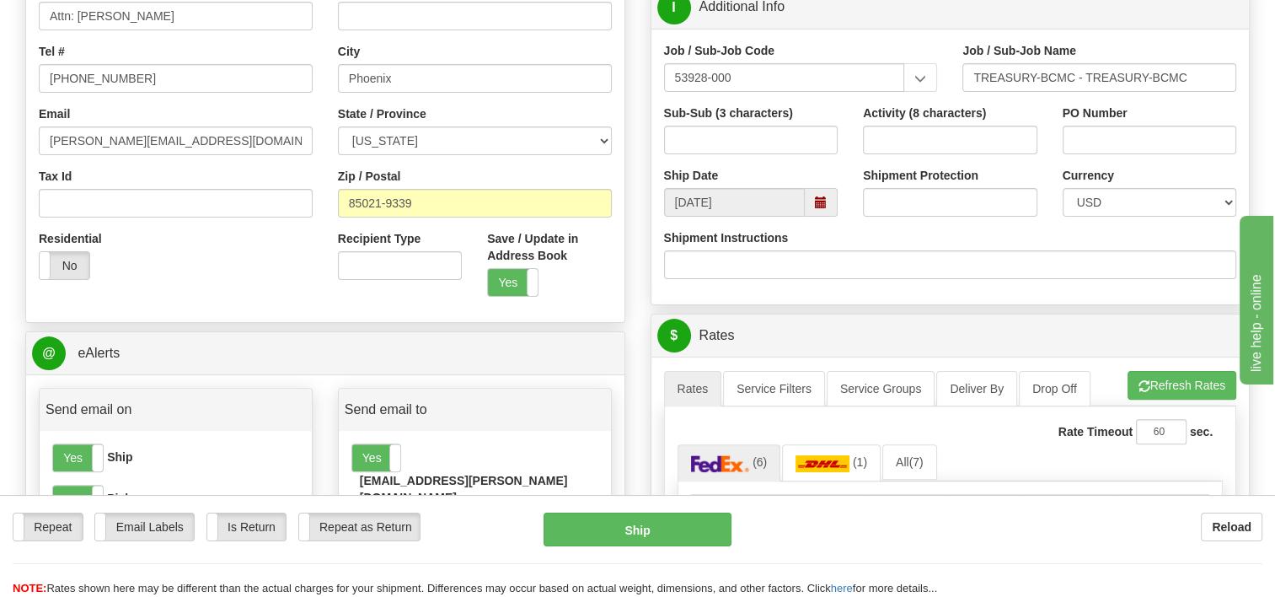
scroll to position [590, 0]
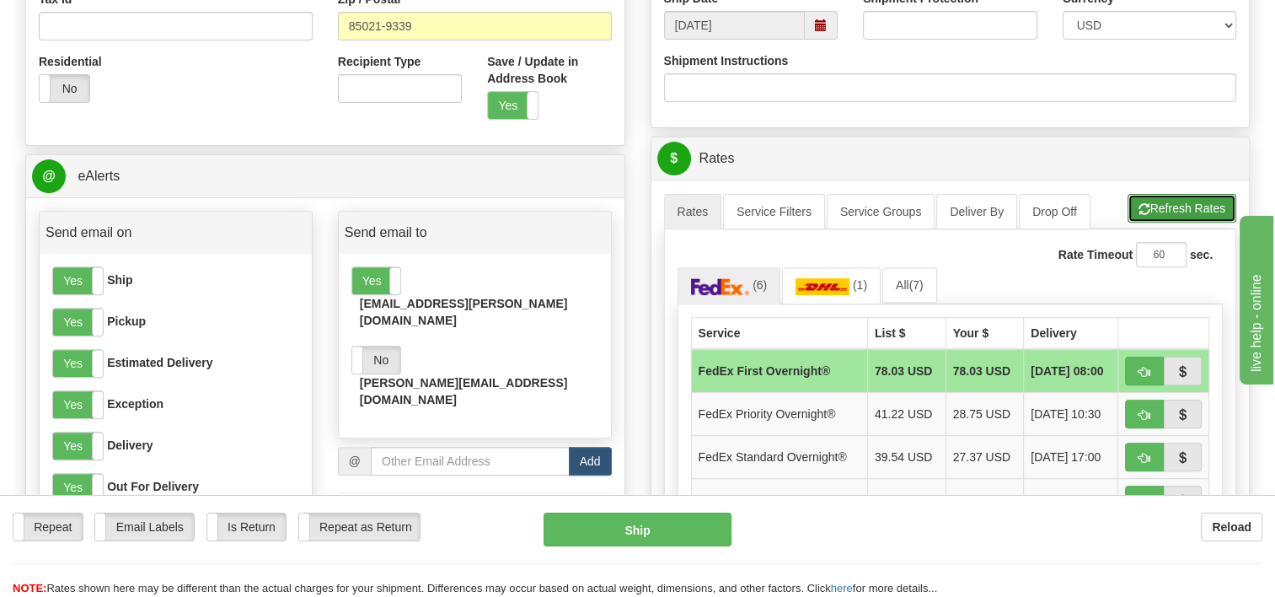
click at [1174, 210] on button "Refresh Rates" at bounding box center [1182, 208] width 109 height 29
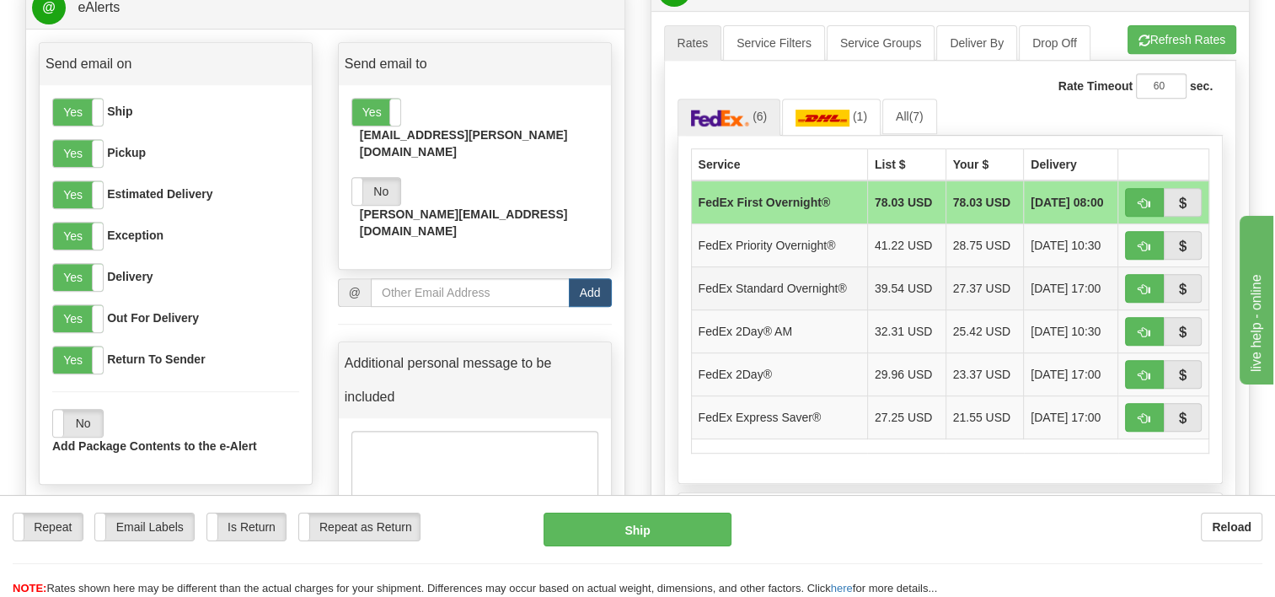
scroll to position [759, 0]
click at [1141, 327] on span "button" at bounding box center [1145, 332] width 12 height 11
type input "49"
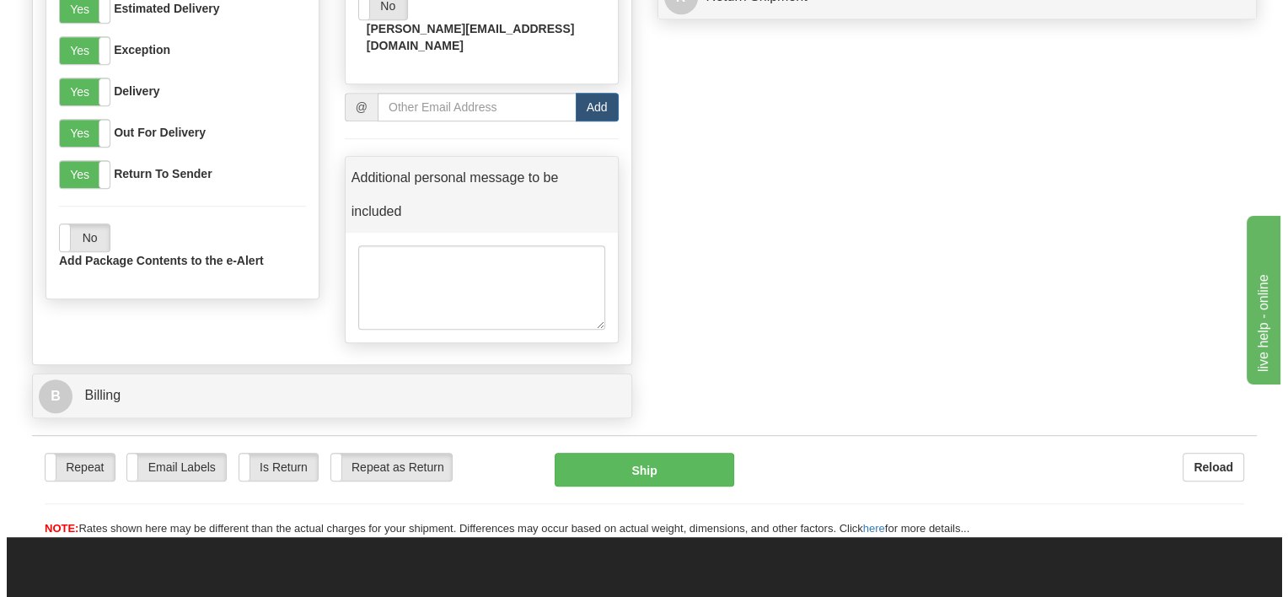
scroll to position [1012, 0]
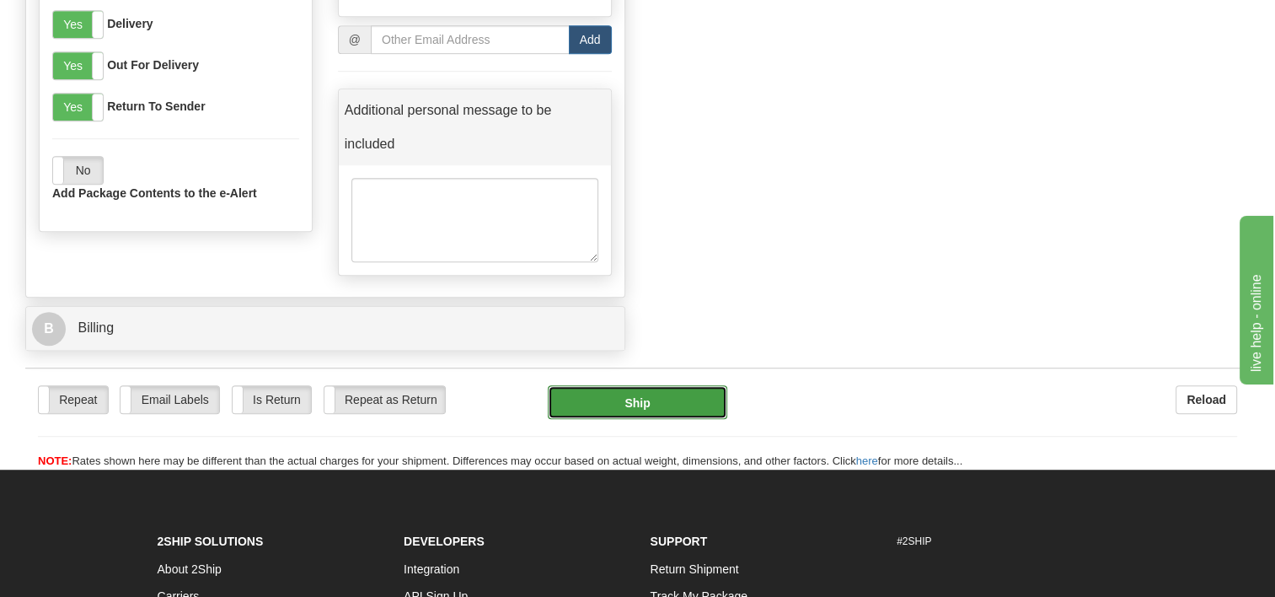
click at [630, 385] on button "Ship" at bounding box center [637, 402] width 179 height 34
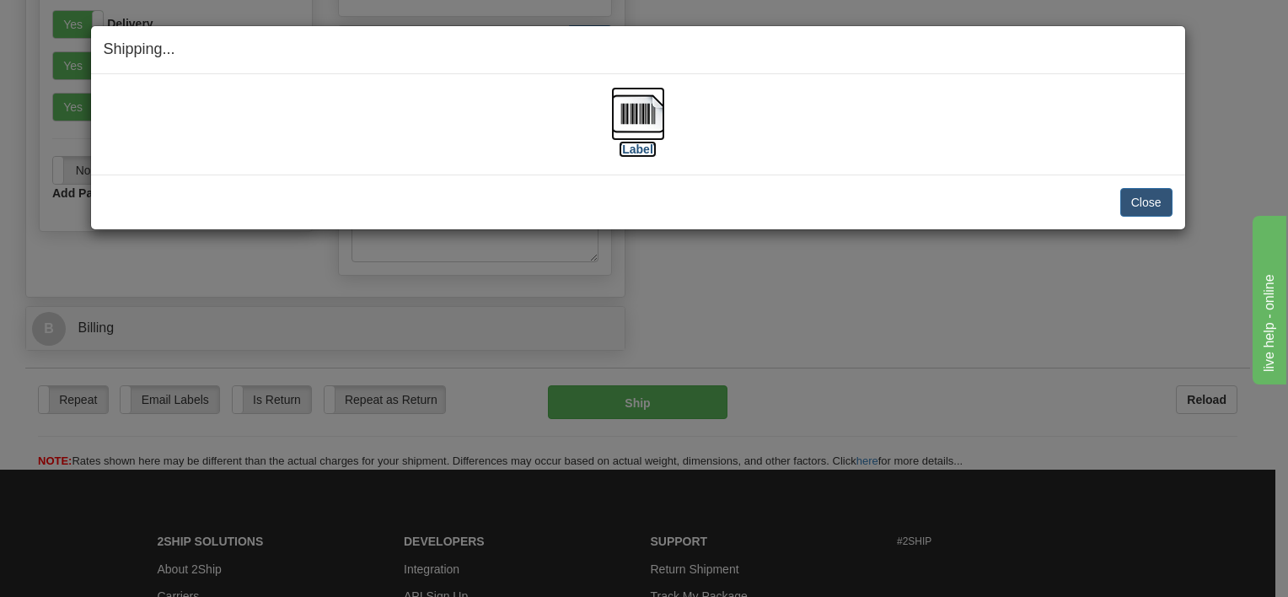
click at [640, 112] on img at bounding box center [638, 114] width 54 height 54
